Goal: Task Accomplishment & Management: Use online tool/utility

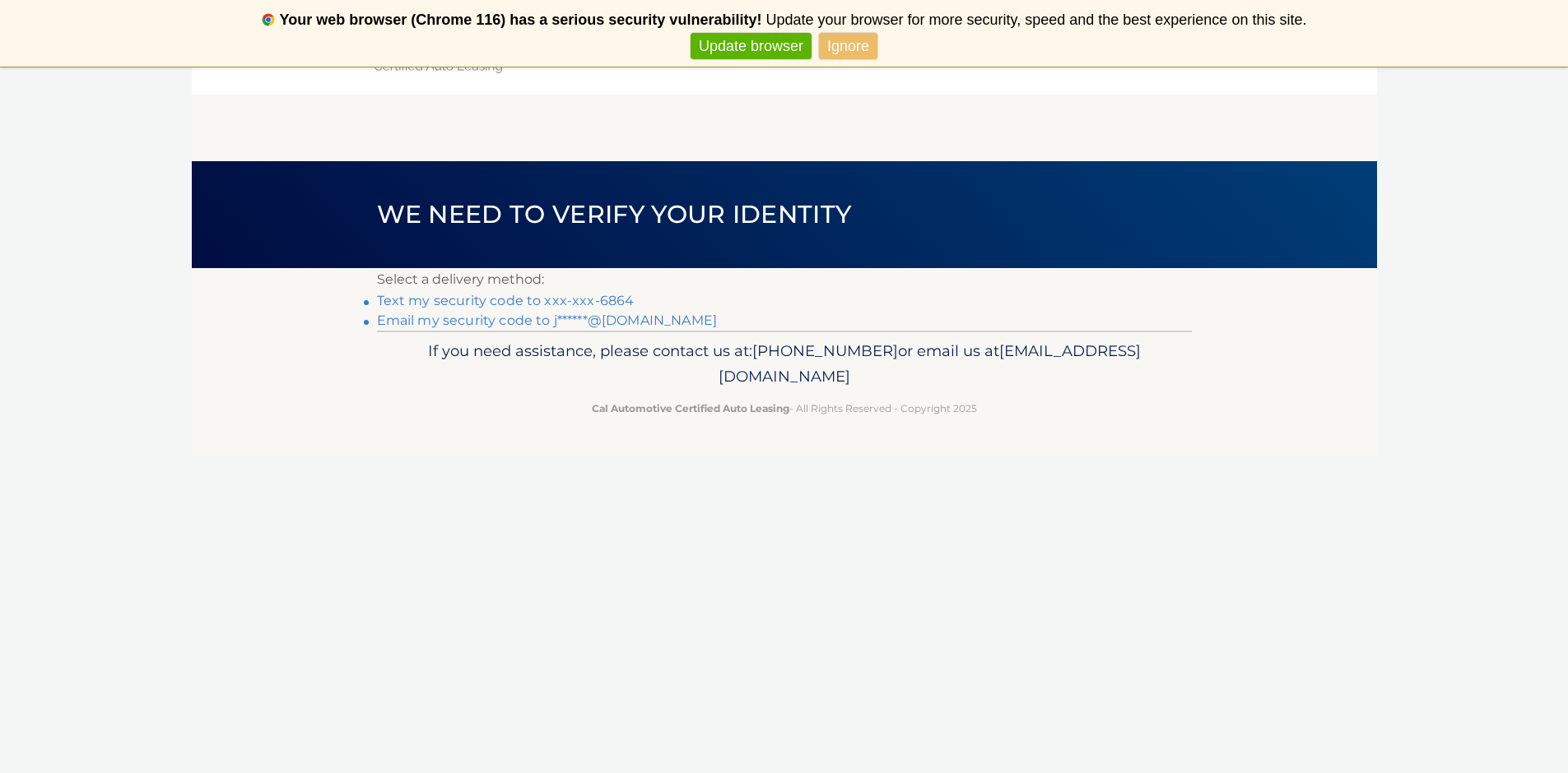
click at [420, 301] on link "Text my security code to xxx-xxx-6864" at bounding box center [505, 300] width 257 height 15
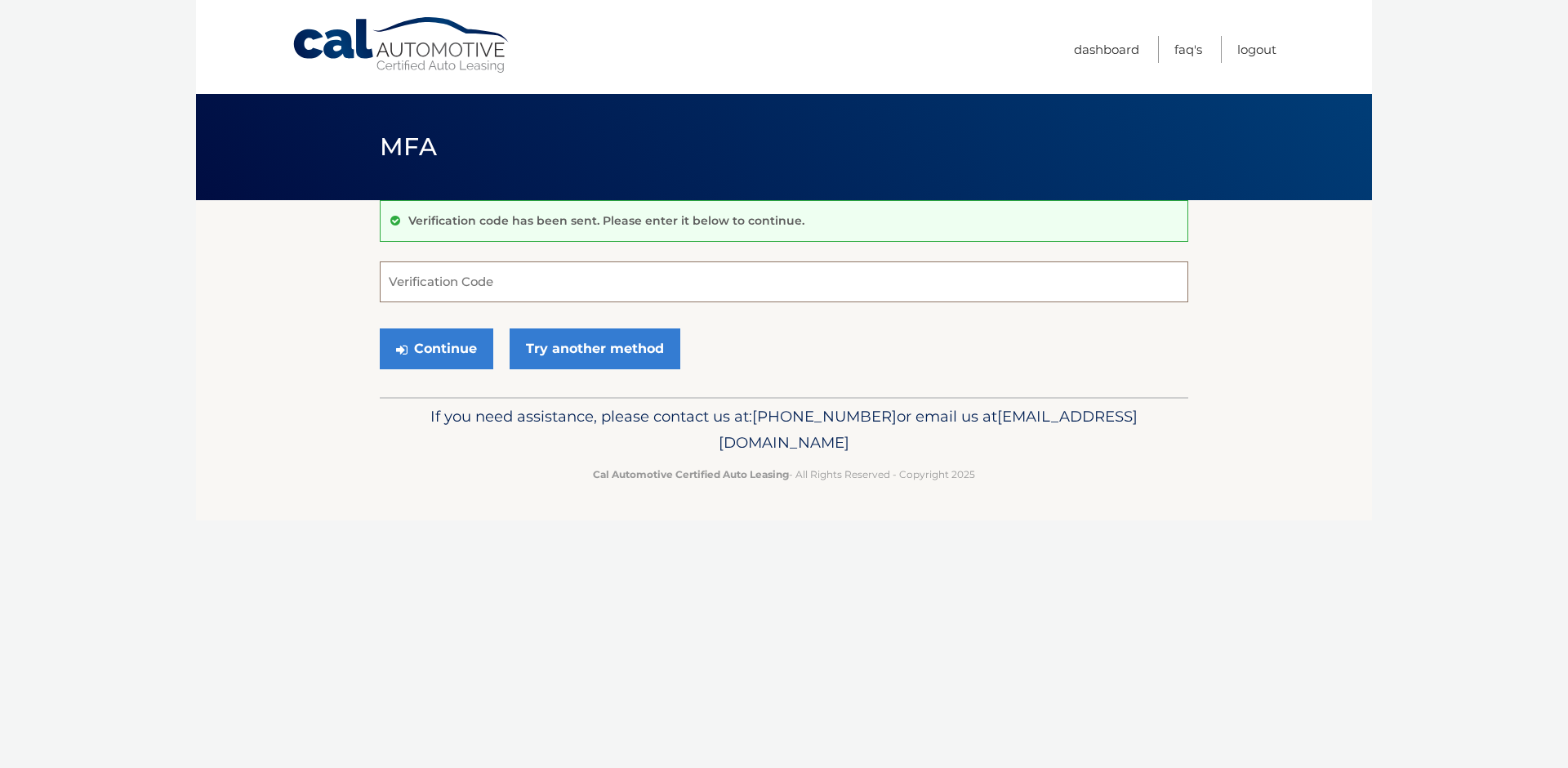
click at [445, 290] on input "Verification Code" at bounding box center [784, 282] width 809 height 40
type input "082284"
click at [445, 352] on button "Continue" at bounding box center [436, 349] width 114 height 40
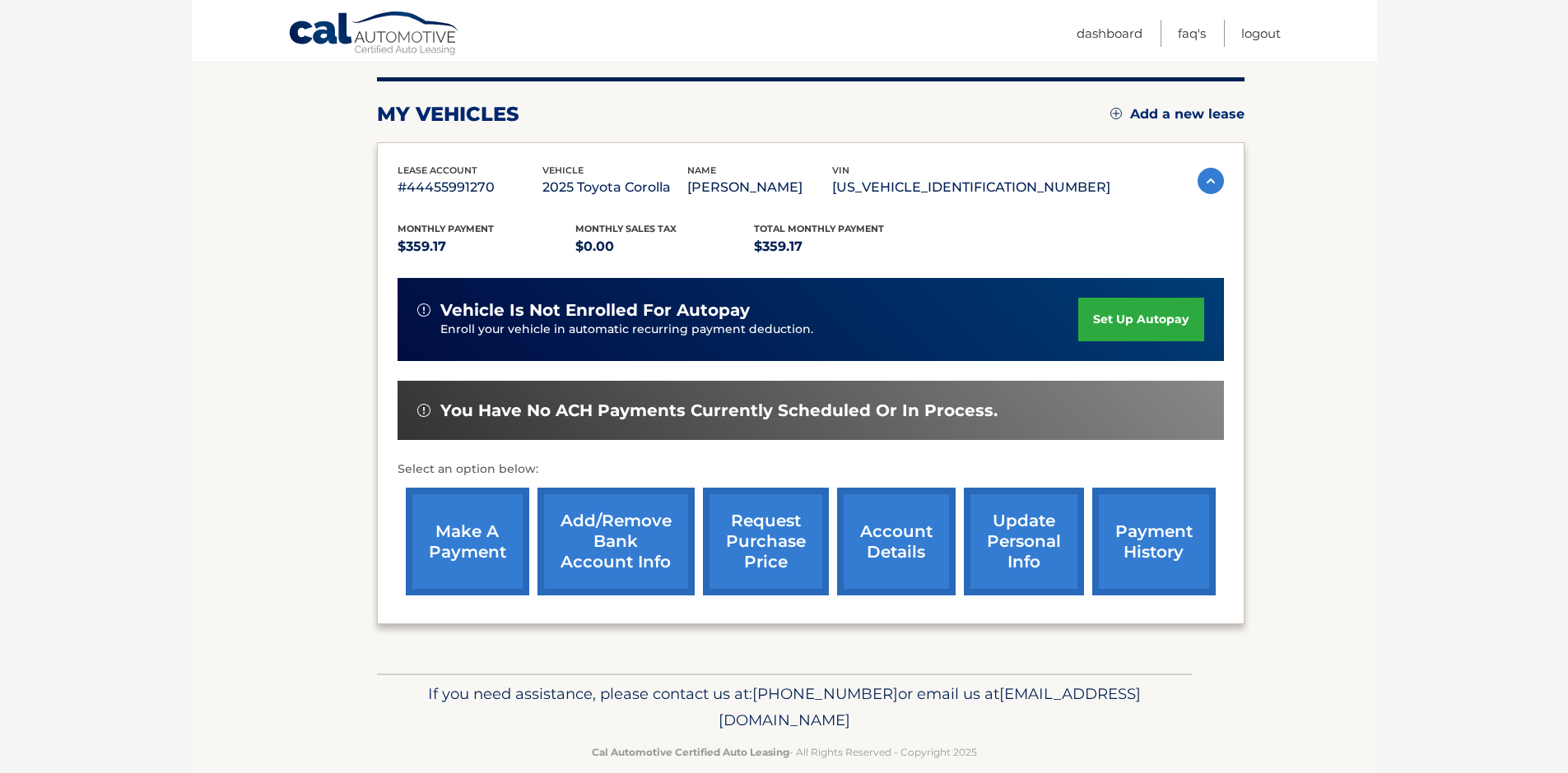
scroll to position [224, 0]
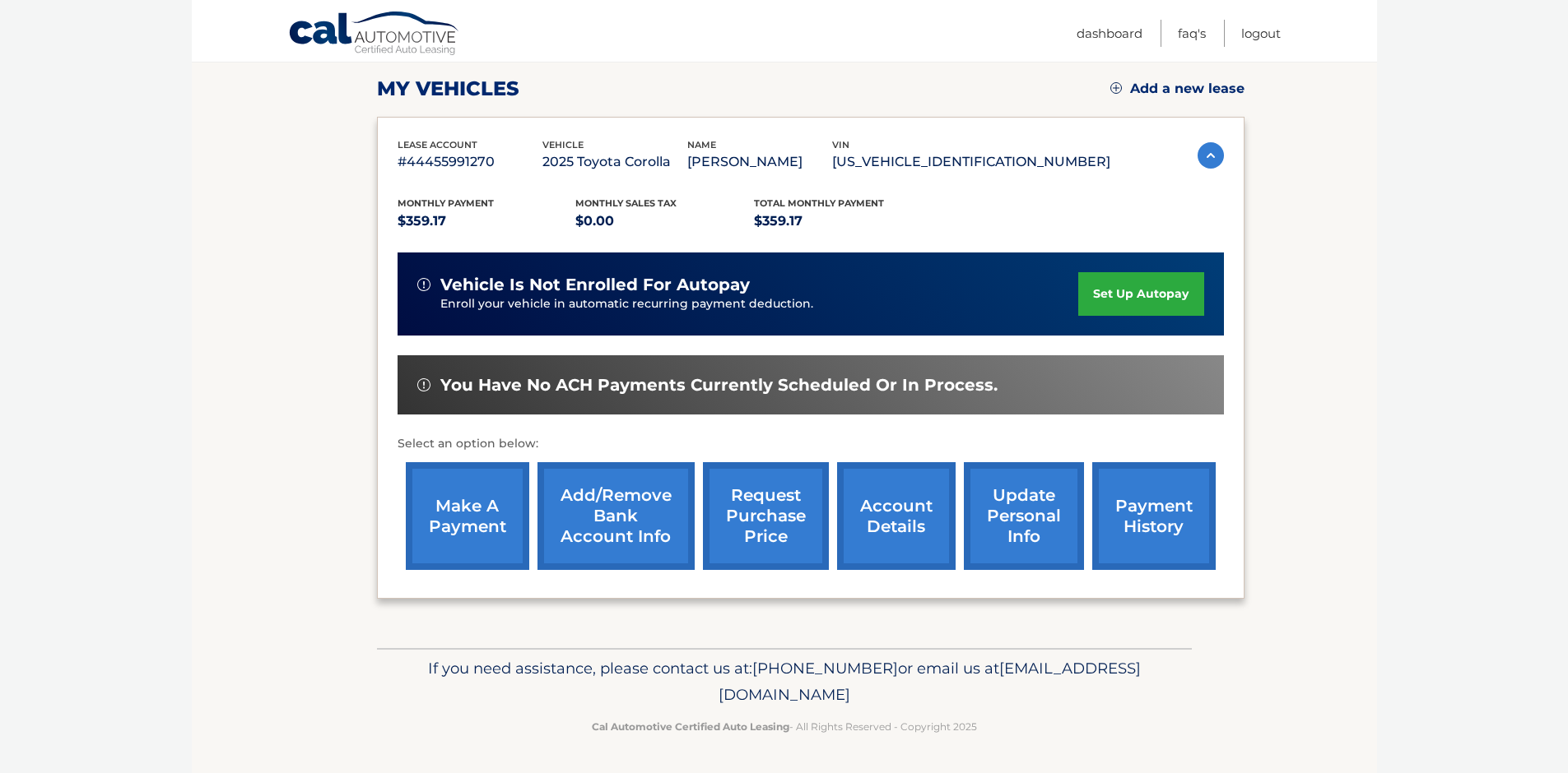
click at [465, 510] on link "make a payment" at bounding box center [467, 516] width 123 height 108
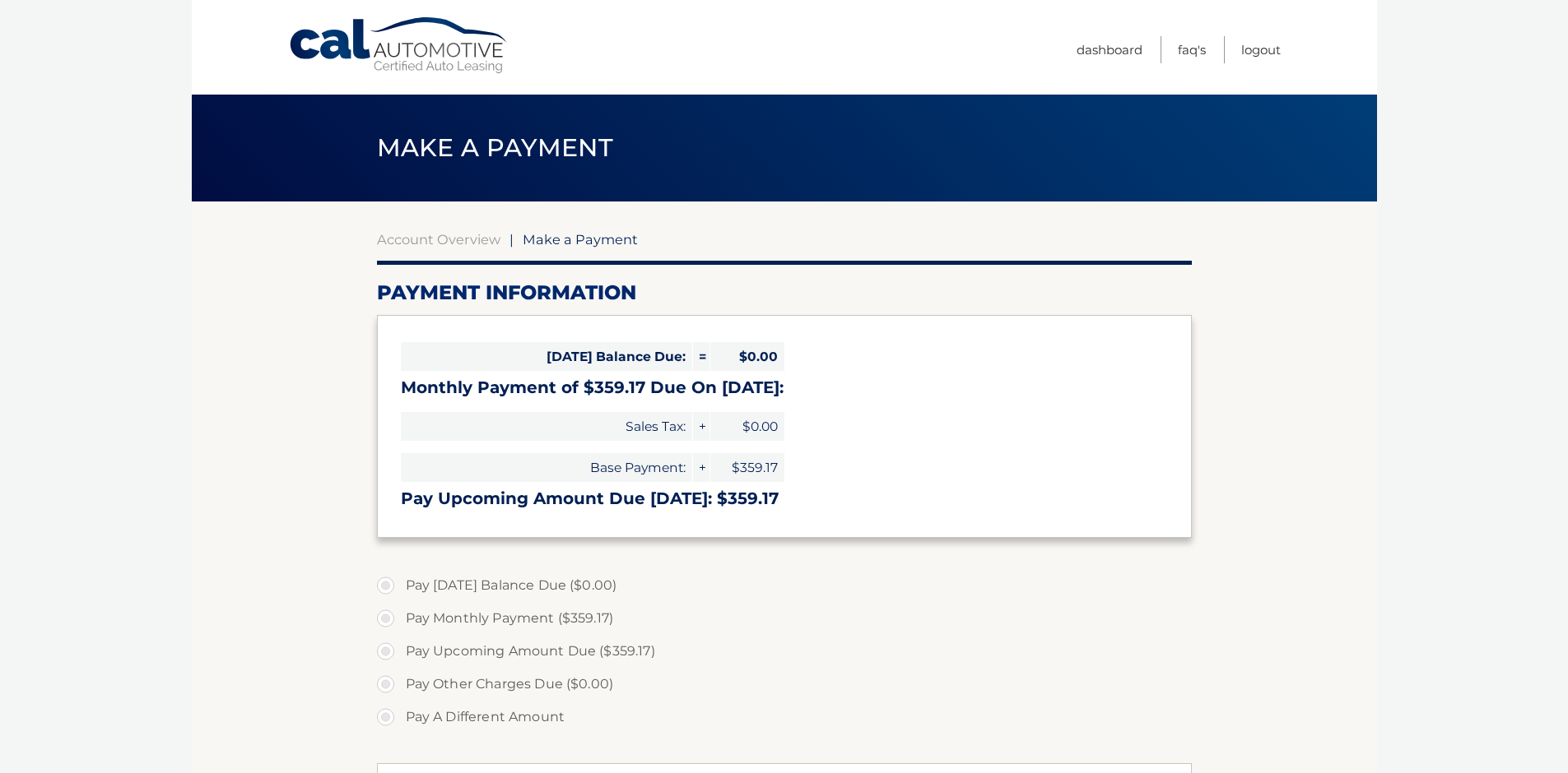
select select "ZGI1NWU4MTUtZWExNC00ZjYwLWJhNmYtOTVjNjg1ZTE2MDRm"
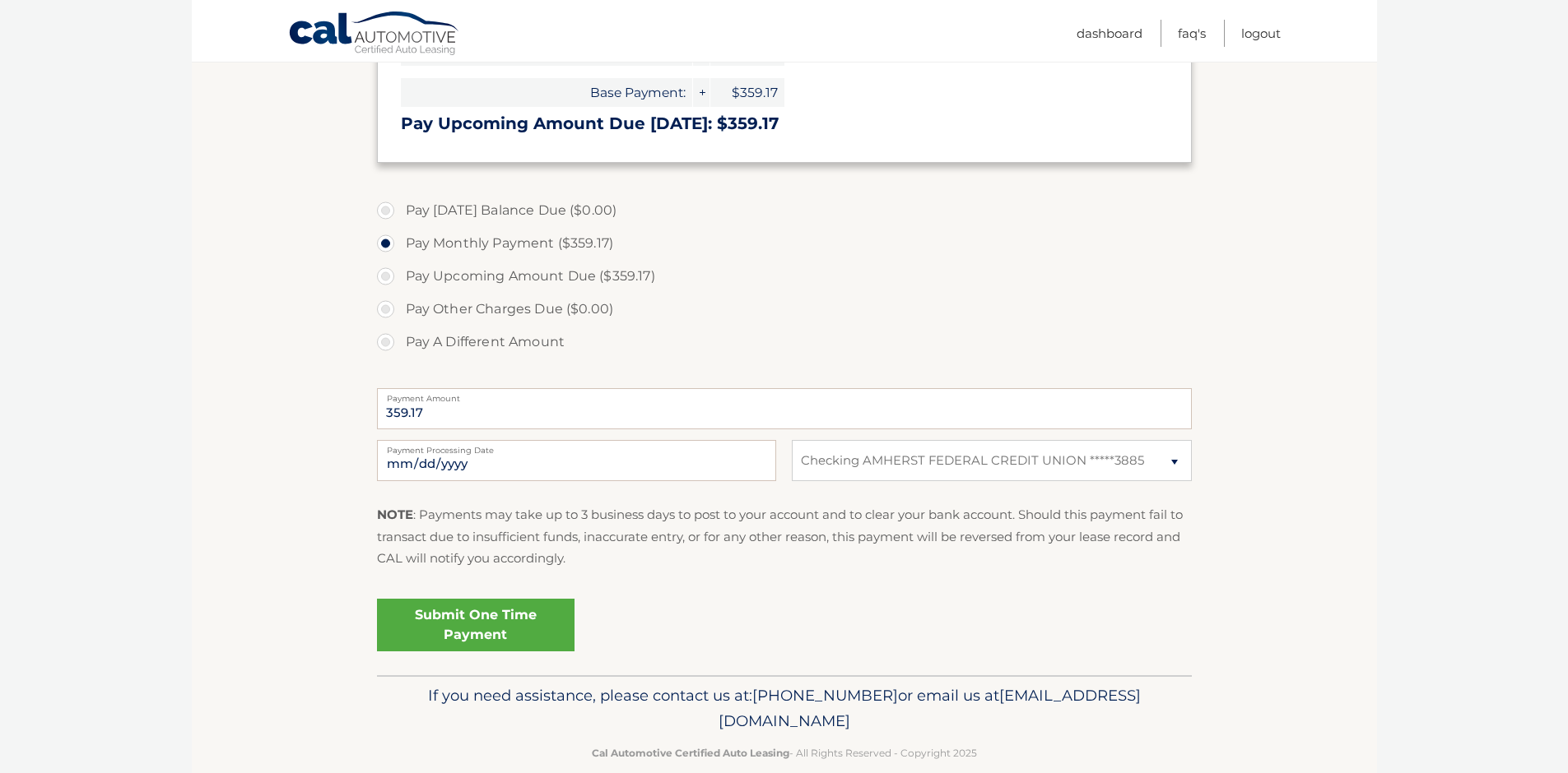
scroll to position [402, 0]
